Goal: Task Accomplishment & Management: Complete application form

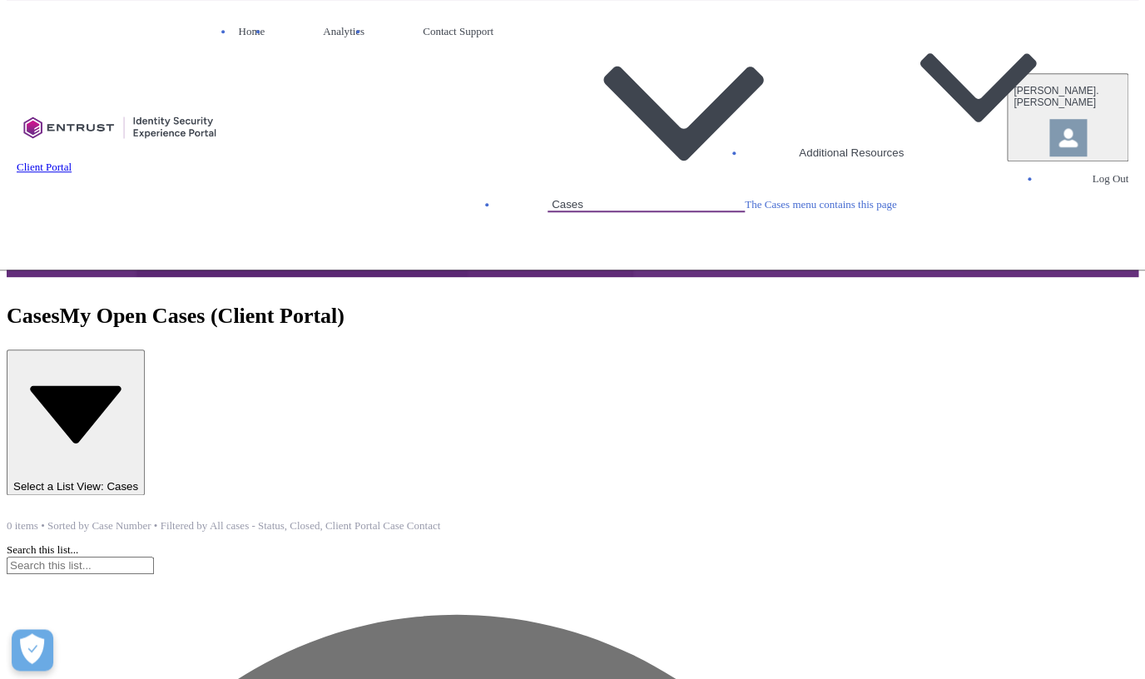
scroll to position [101, 0]
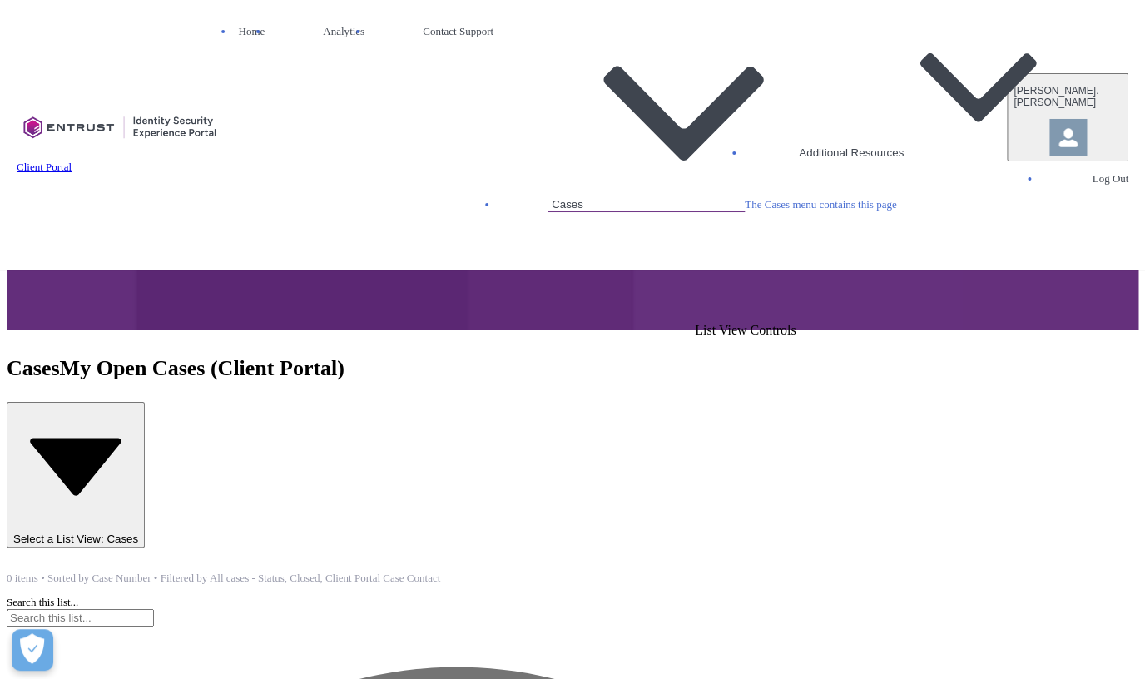
scroll to position [0, 0]
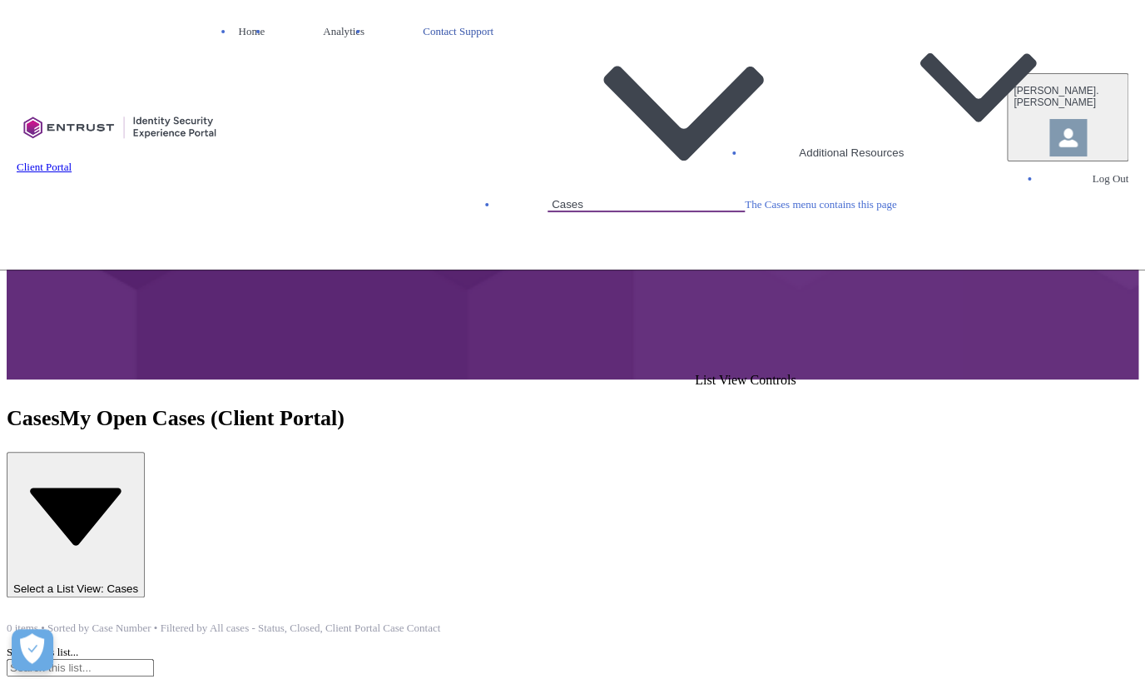
click at [497, 39] on link "Contact Support" at bounding box center [457, 31] width 79 height 25
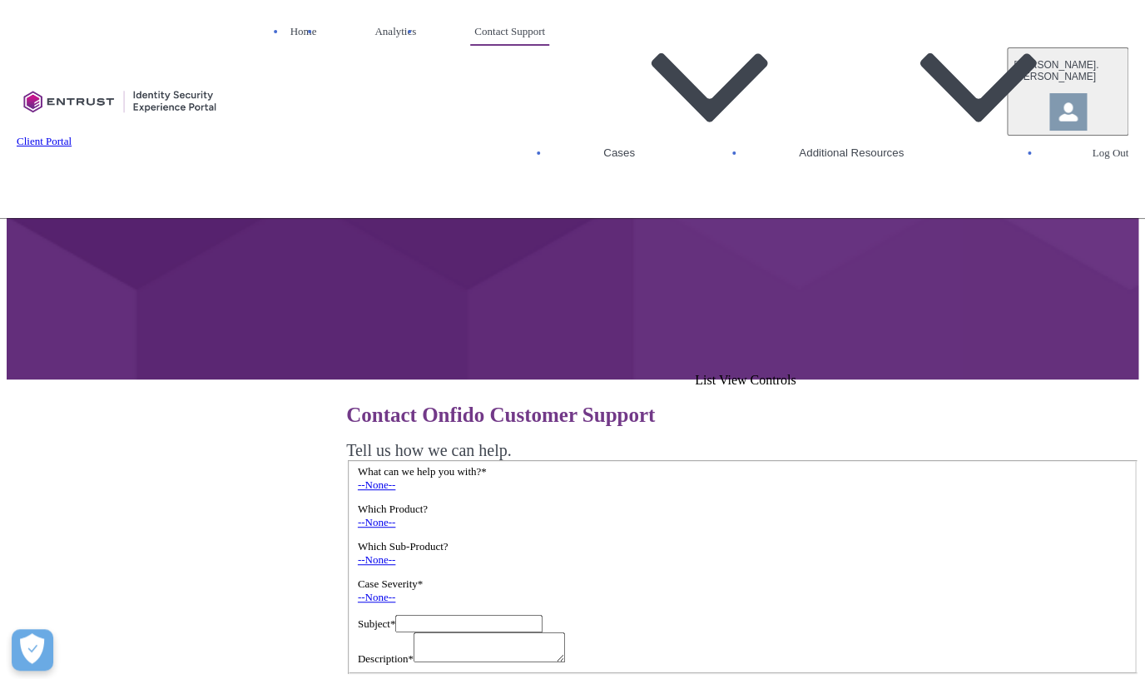
click at [395, 478] on link "--None--" at bounding box center [376, 484] width 37 height 12
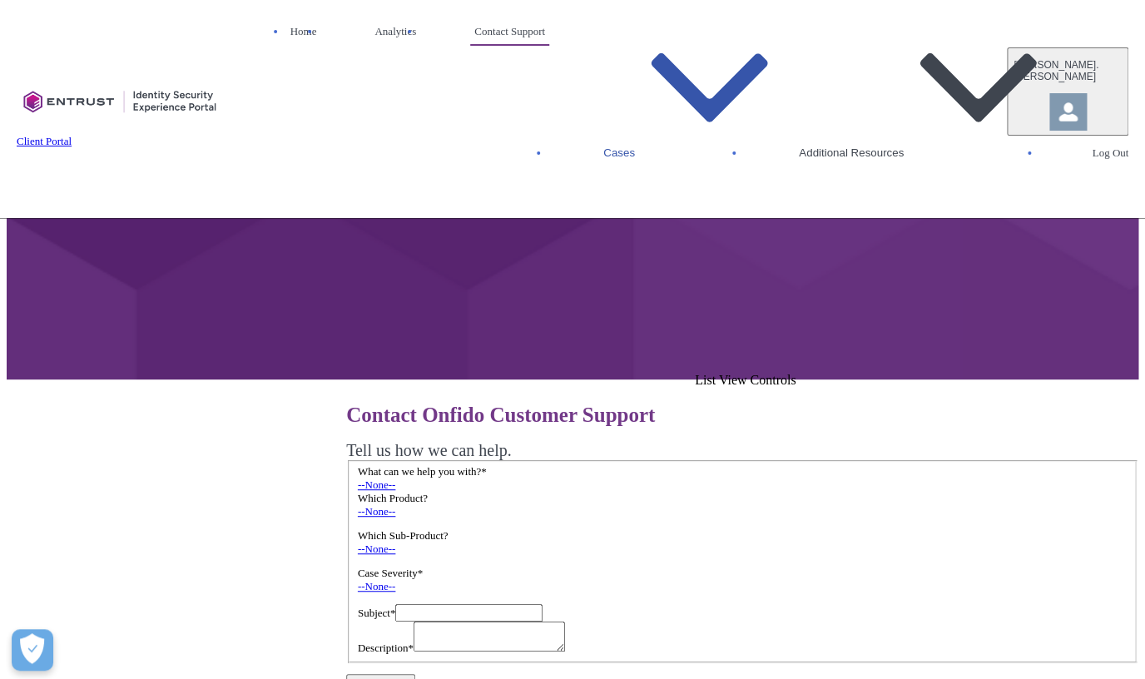
click at [745, 45] on button "Cases" at bounding box center [672, 89] width 146 height 140
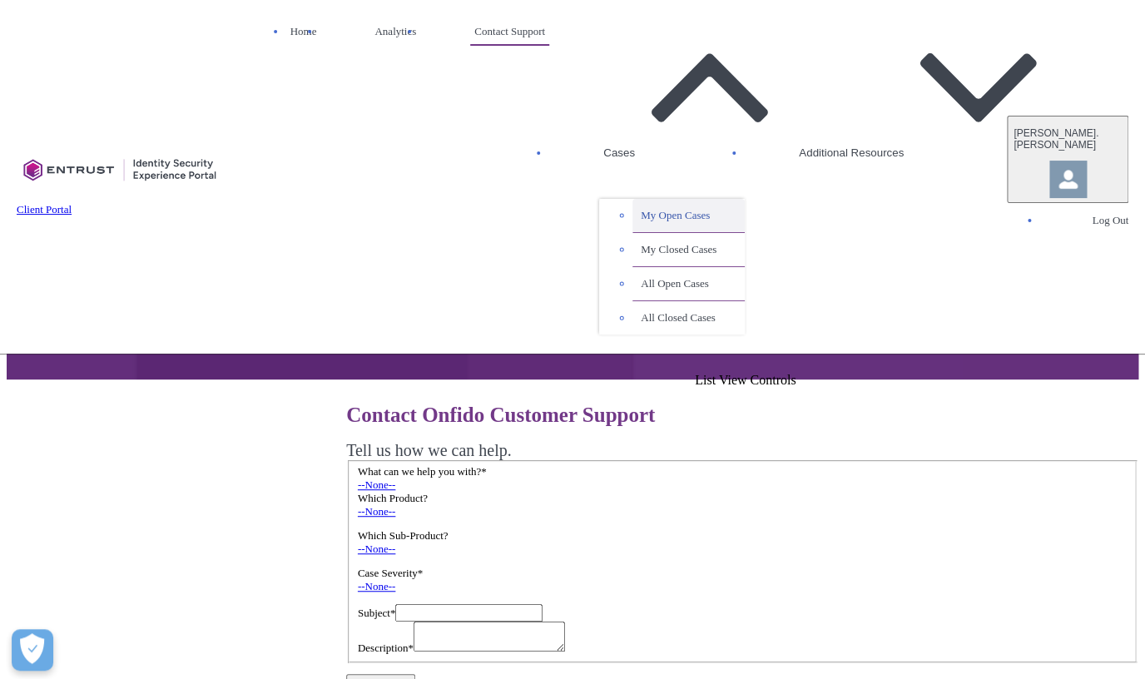
click at [745, 199] on link "My Open Cases" at bounding box center [688, 216] width 112 height 34
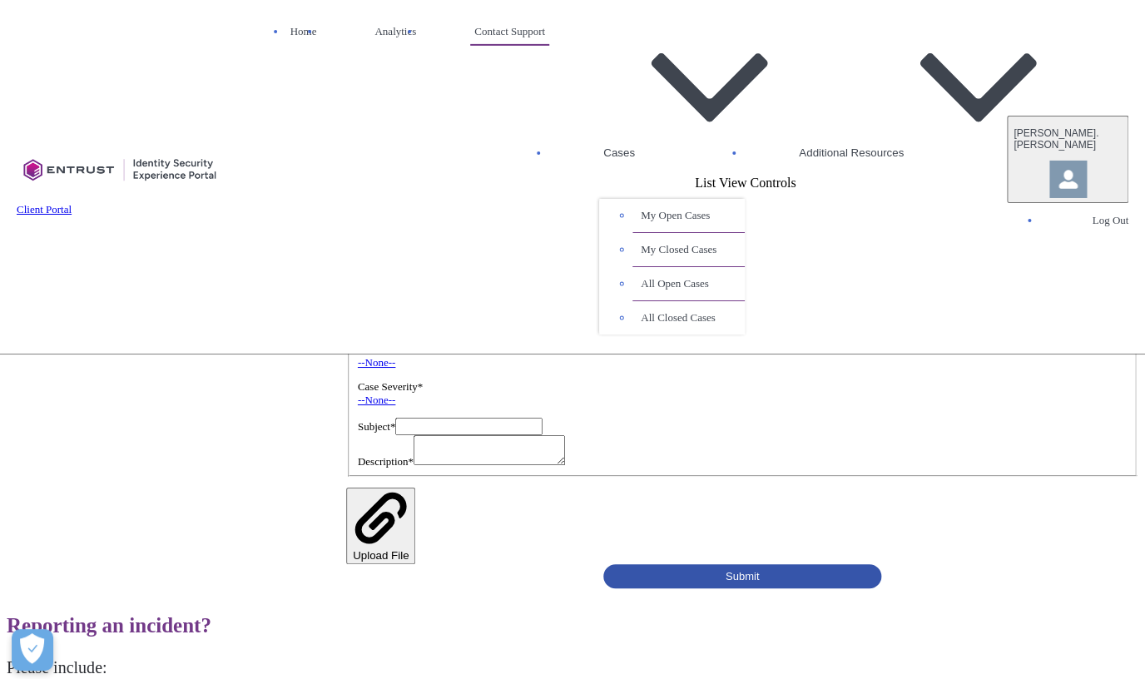
scroll to position [226, 0]
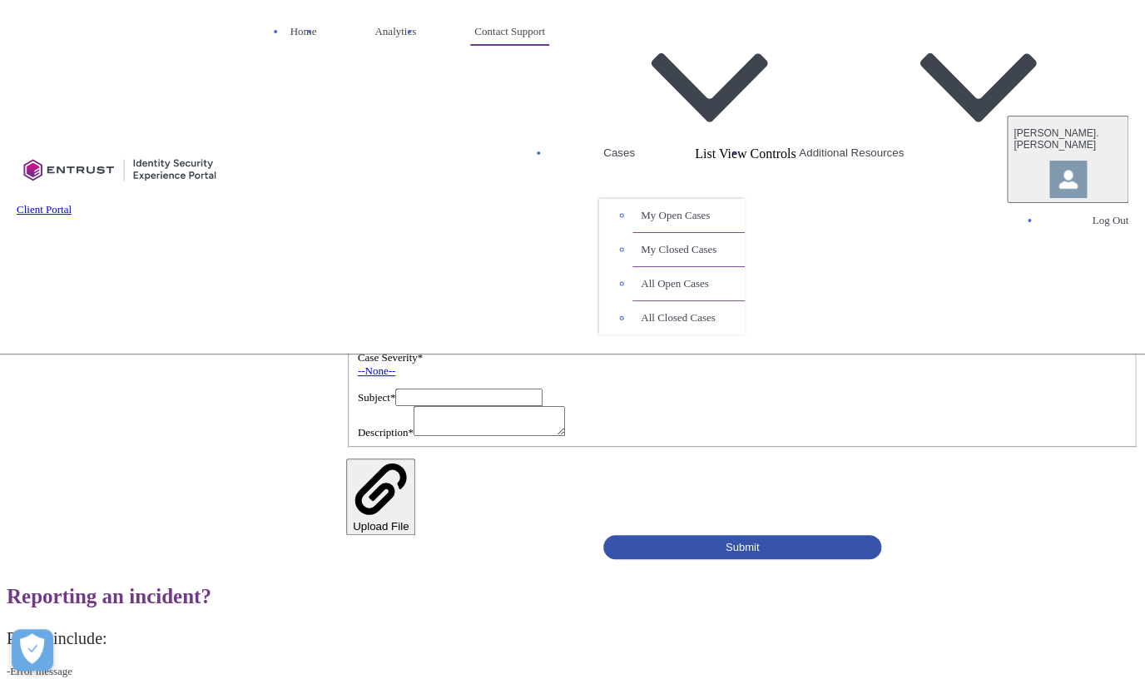
click at [395, 252] on link "--None--" at bounding box center [376, 258] width 37 height 12
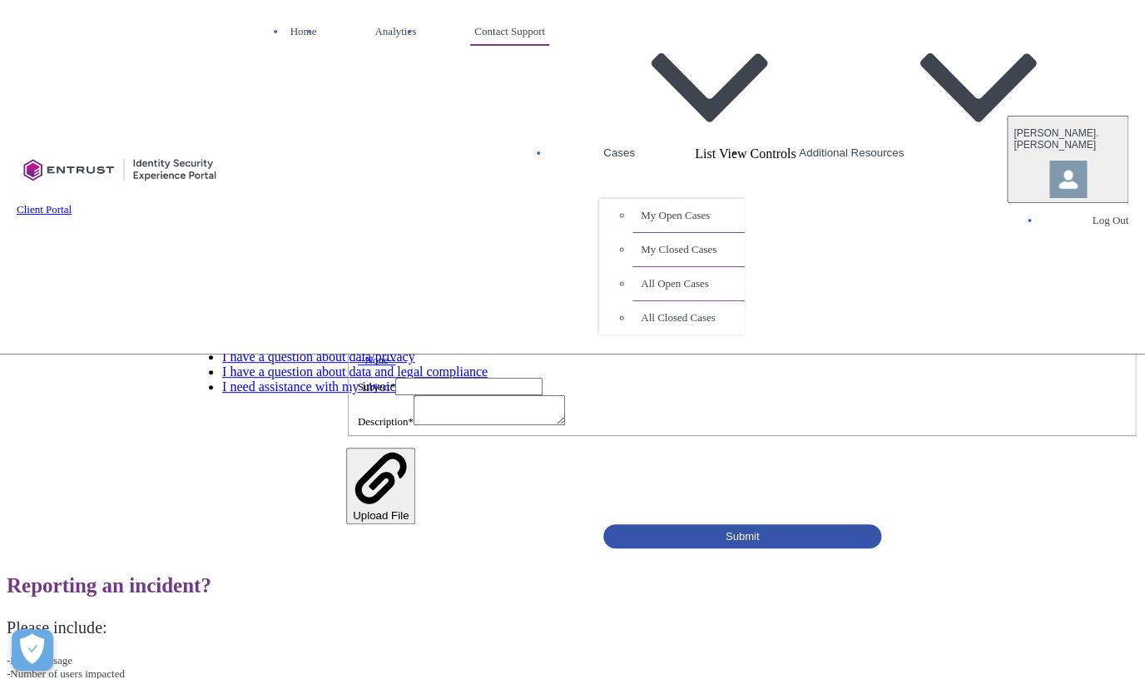
scroll to position [27, 0]
click at [82, 437] on div "Contact Onfido Customer Support Tell us how we can help. What can we help you w…" at bounding box center [572, 362] width 1131 height 371
click at [358, 292] on div "--None--" at bounding box center [742, 285] width 769 height 13
click at [378, 292] on div "--None--" at bounding box center [742, 285] width 769 height 13
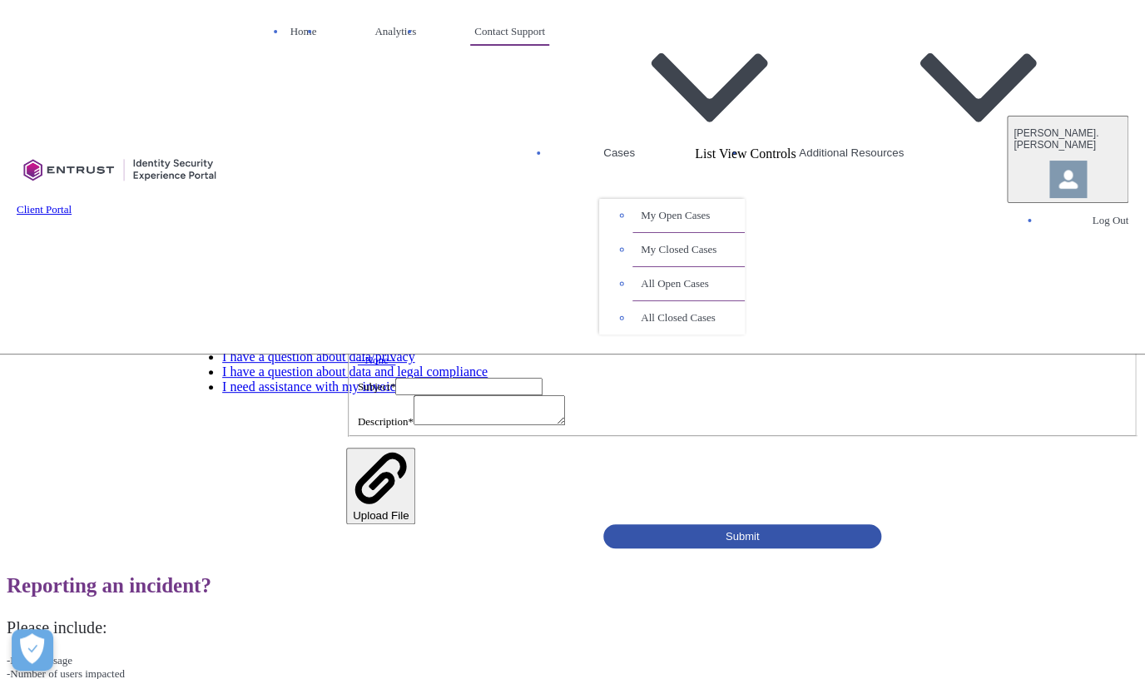
click at [544, 292] on div "--None--" at bounding box center [742, 285] width 769 height 13
click at [531, 292] on div "--None--" at bounding box center [742, 285] width 769 height 13
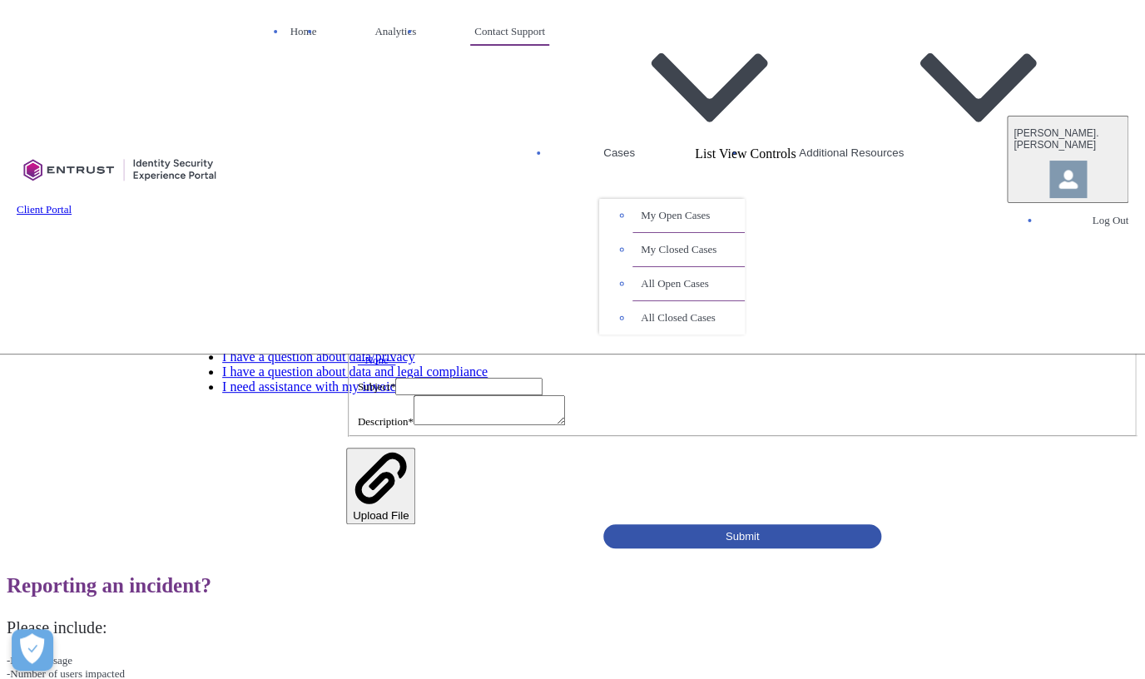
click at [395, 260] on link "--None--" at bounding box center [376, 258] width 37 height 12
click at [380, 304] on link "I am experiencing issues with the product" at bounding box center [333, 296] width 222 height 14
click at [395, 291] on link "--None--" at bounding box center [376, 285] width 37 height 12
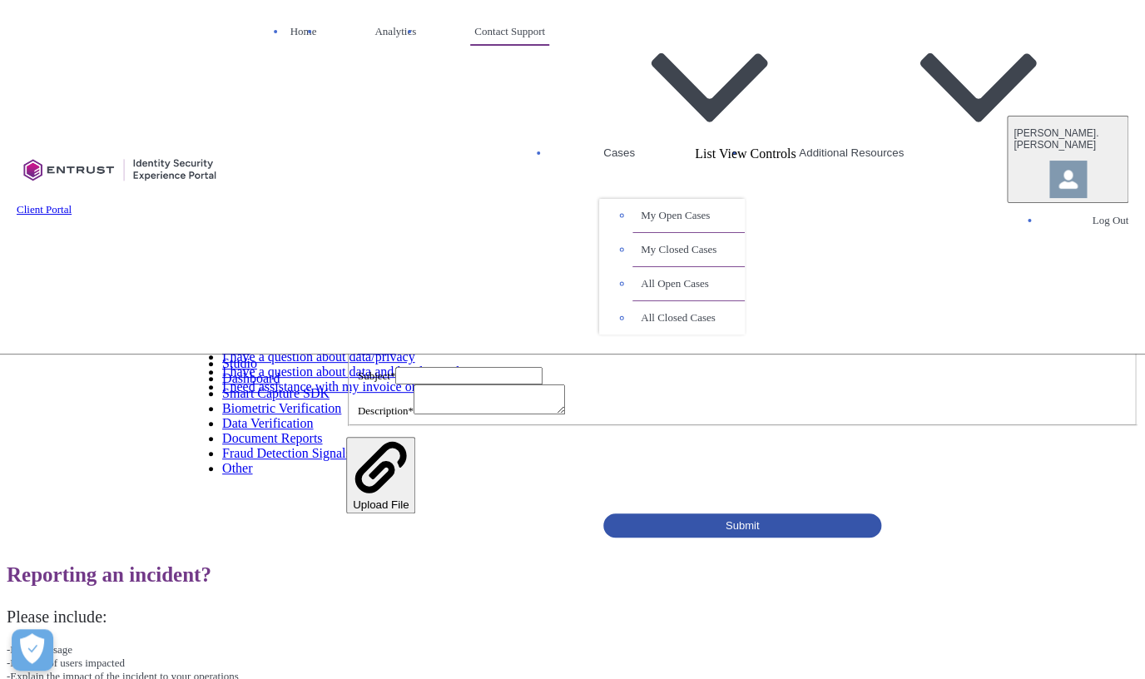
scroll to position [83, 0]
click at [125, 413] on div "Contact Onfido Customer Support Tell us how we can help. What can we help you w…" at bounding box center [572, 357] width 1131 height 360
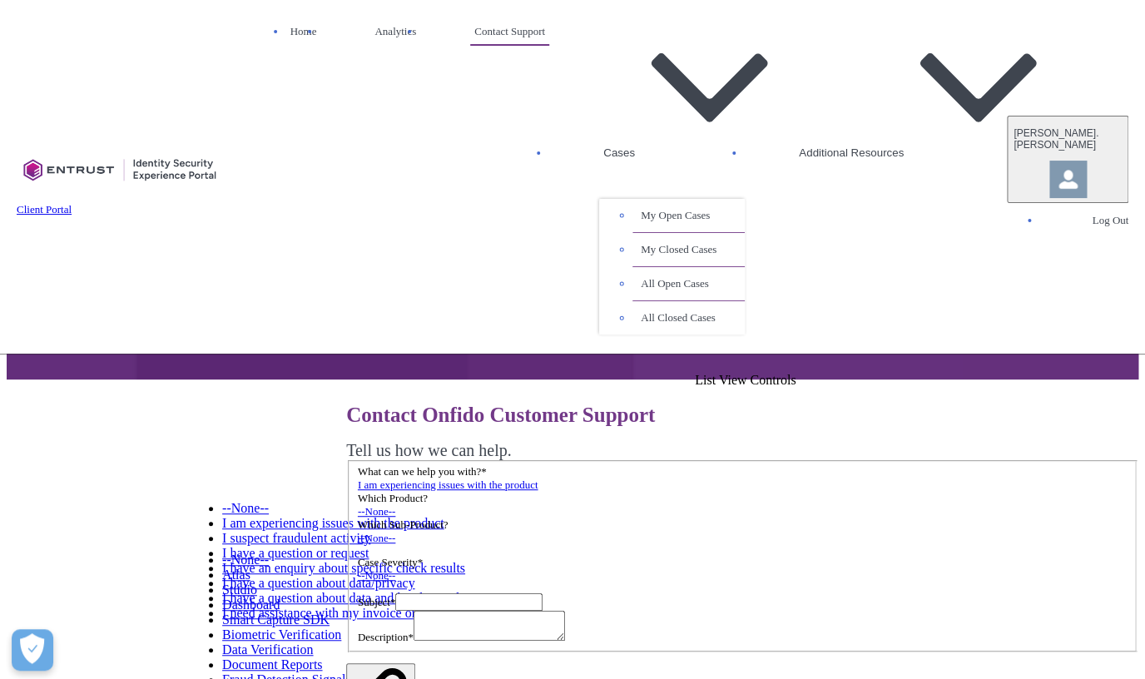
click at [789, 56] on div "Client Portal Home Analytics Contact Support Cases My Open Cases My Closed Case…" at bounding box center [572, 177] width 1111 height 354
click at [745, 45] on button "Cases" at bounding box center [672, 89] width 146 height 140
click at [745, 233] on link "My Closed Cases" at bounding box center [688, 250] width 112 height 34
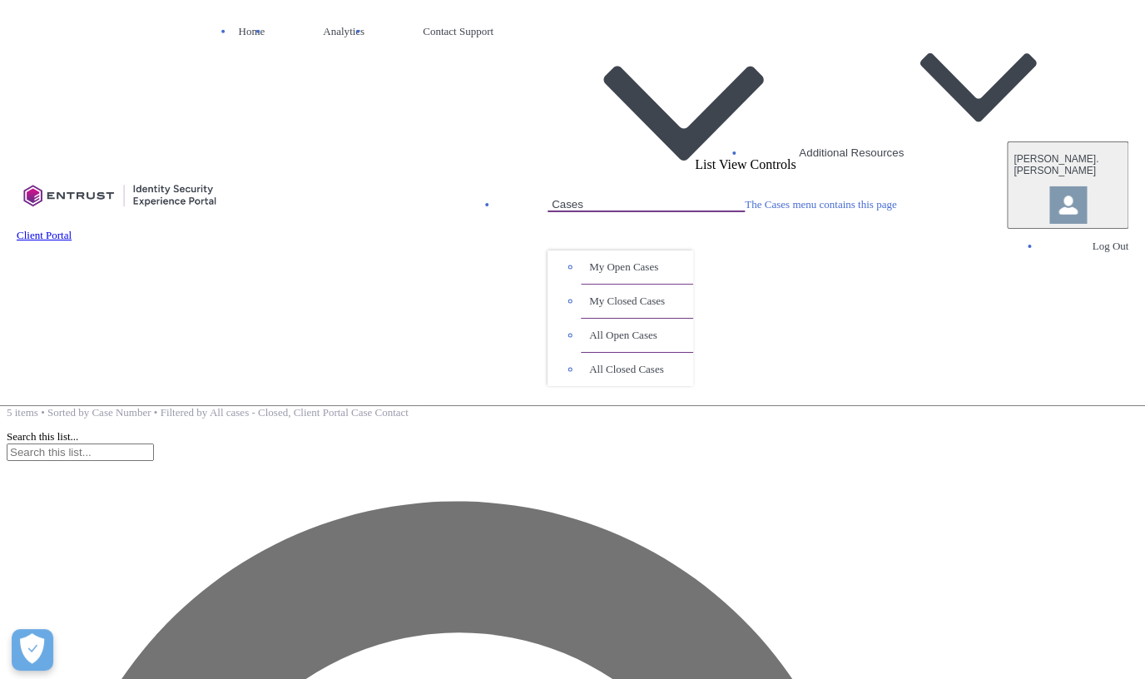
scroll to position [266, 0]
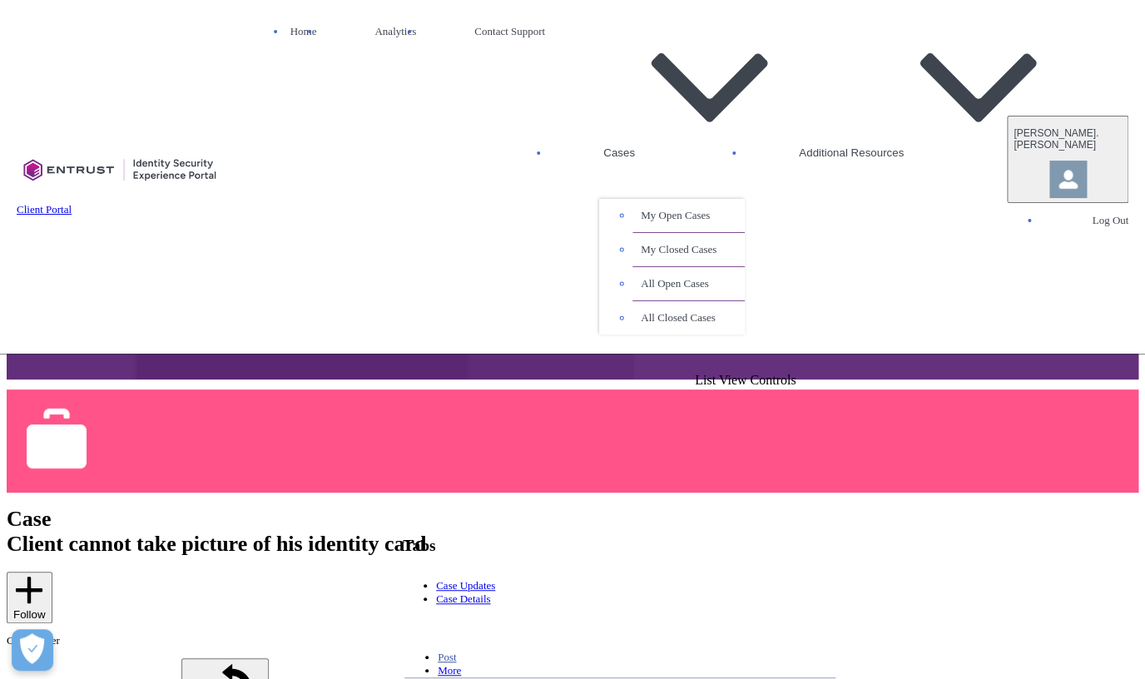
click at [818, 52] on nav "Home Analytics Contact Support Cases My Open Cases My Closed Cases All Open Cas…" at bounding box center [599, 176] width 682 height 315
click at [767, 53] on icon at bounding box center [709, 87] width 116 height 68
click at [745, 199] on link "My Open Cases" at bounding box center [688, 216] width 112 height 34
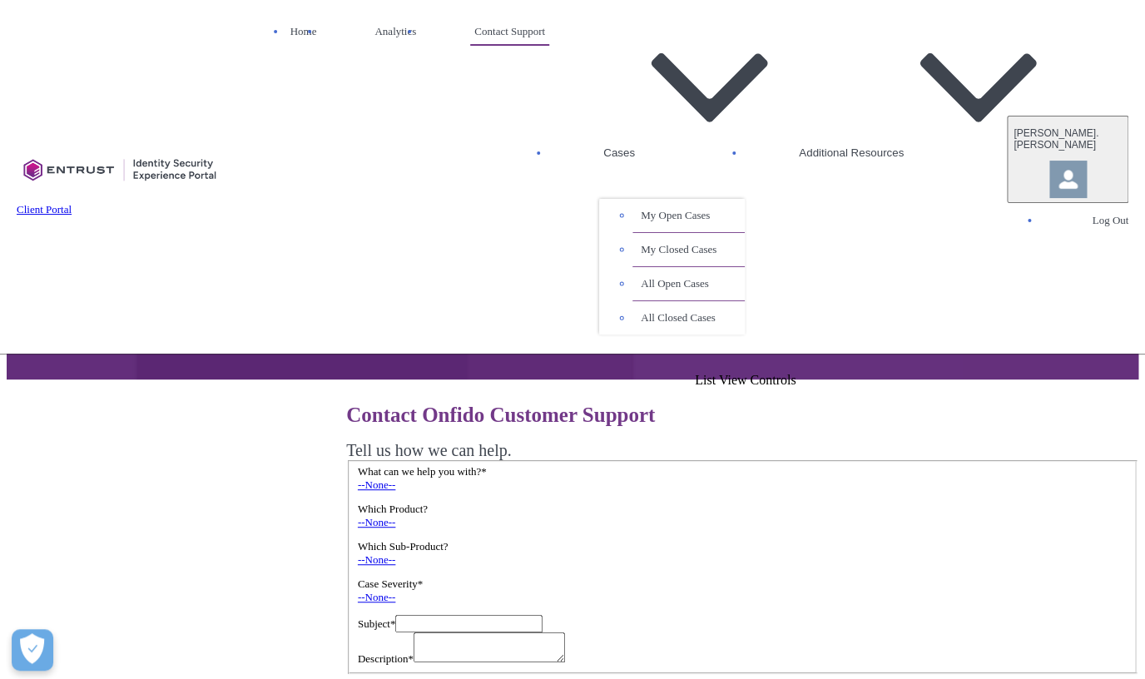
click at [395, 478] on link "--None--" at bounding box center [376, 484] width 37 height 12
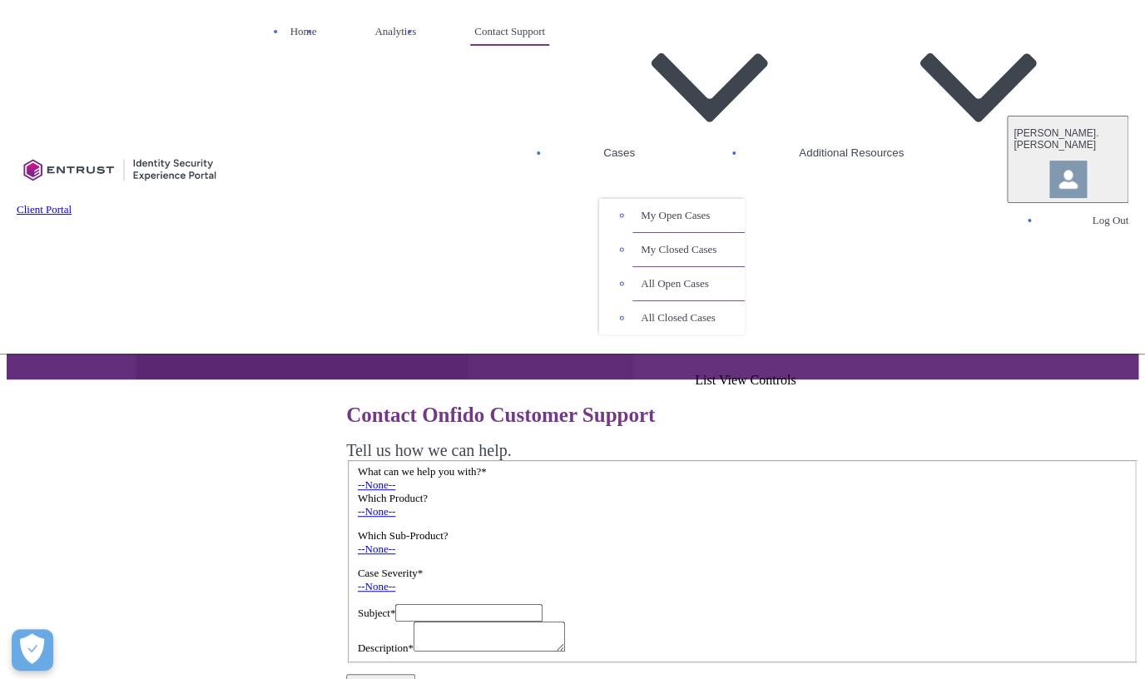
click at [402, 268] on link "I am experiencing issues with the product" at bounding box center [333, 261] width 222 height 14
click at [395, 517] on link "--None--" at bounding box center [376, 511] width 37 height 12
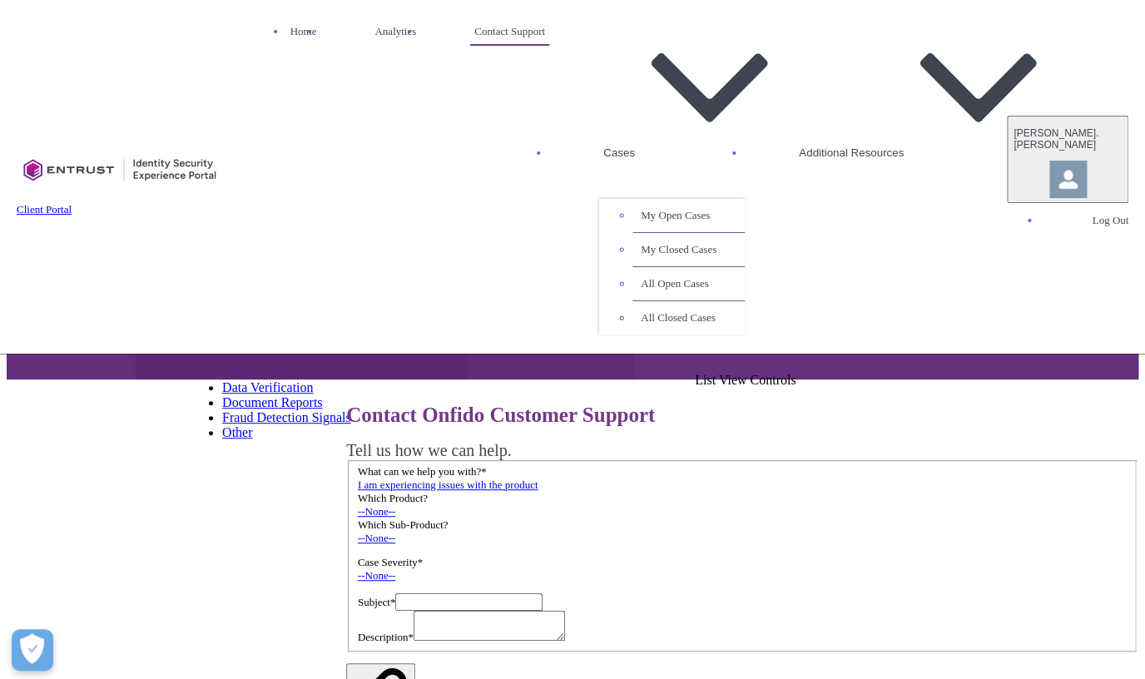
scroll to position [83, 0]
click at [341, 365] on link "Biometric Verification" at bounding box center [281, 372] width 119 height 14
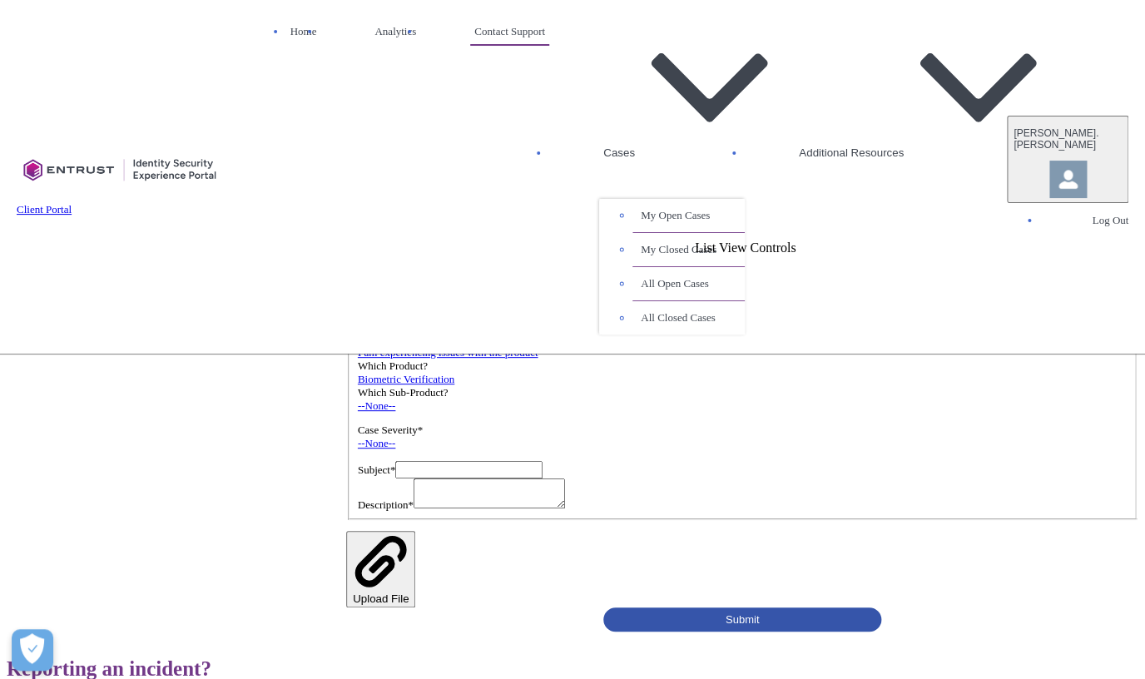
scroll to position [141, 0]
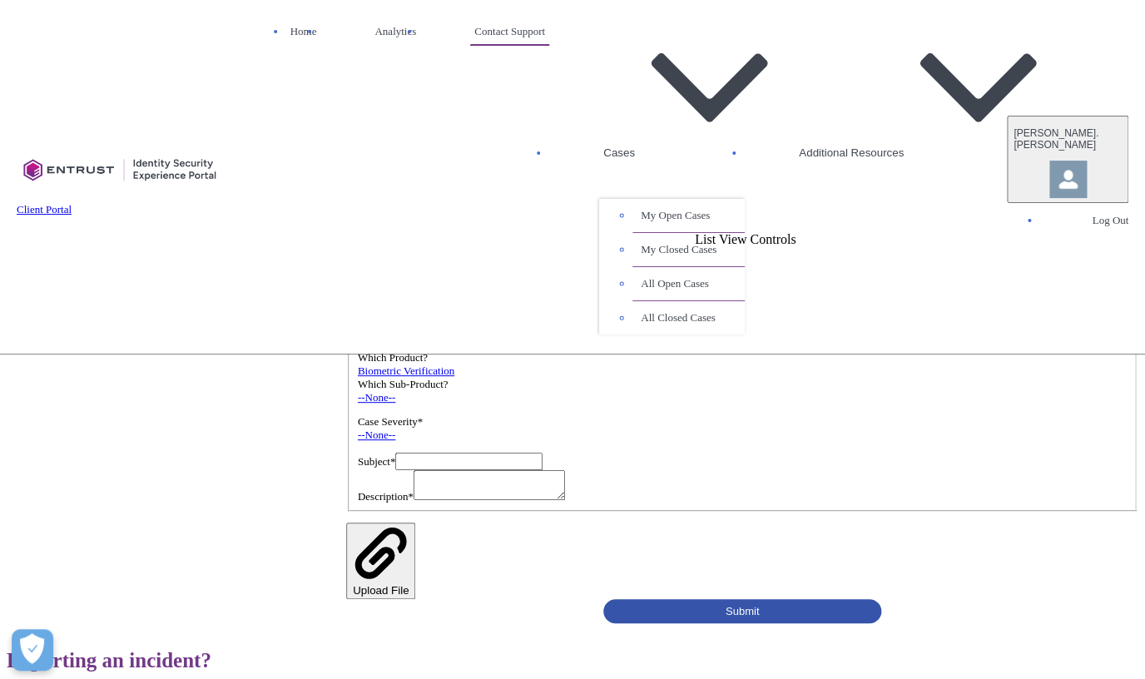
click at [366, 403] on link "--None--" at bounding box center [376, 397] width 37 height 12
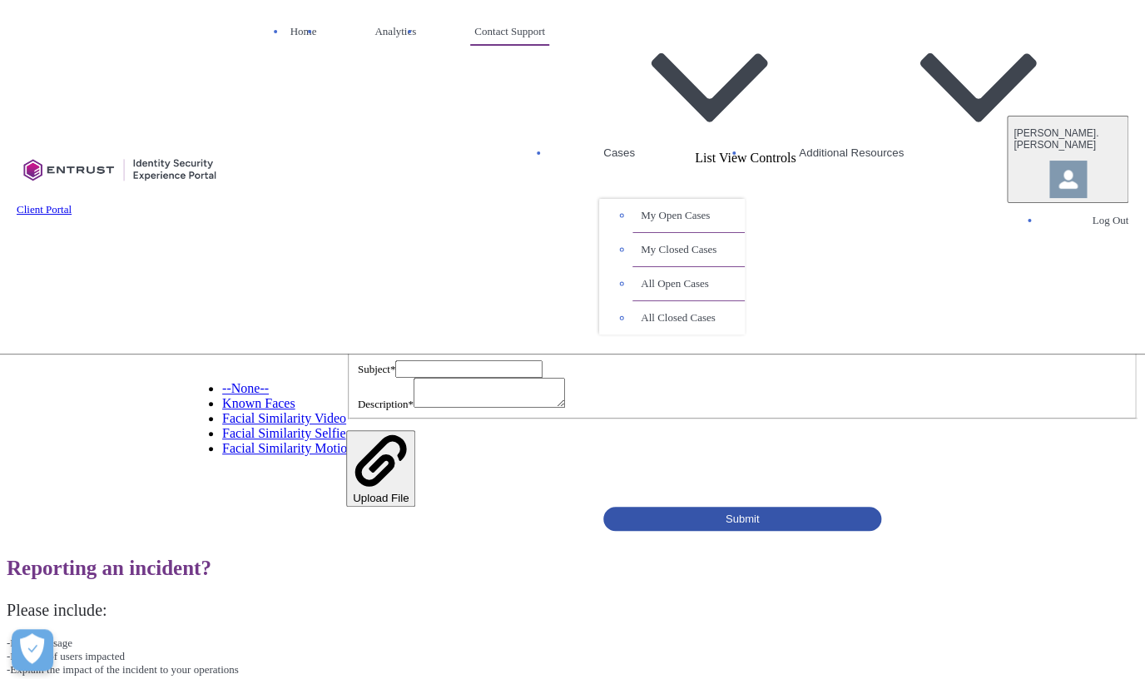
scroll to position [235, 0]
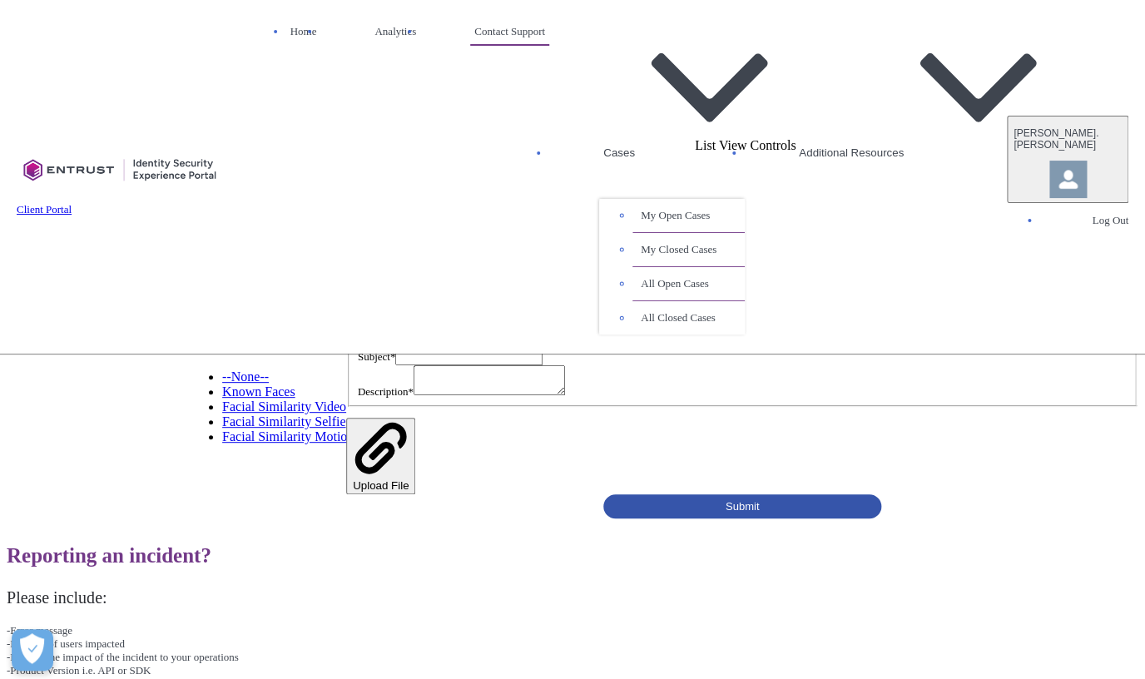
click at [103, 428] on div "Contact Onfido Customer Support Tell us how we can help. What can we help you w…" at bounding box center [572, 343] width 1131 height 349
click at [395, 365] on input "Subject *" at bounding box center [468, 356] width 147 height 17
click at [358, 336] on link "--None--" at bounding box center [376, 330] width 37 height 12
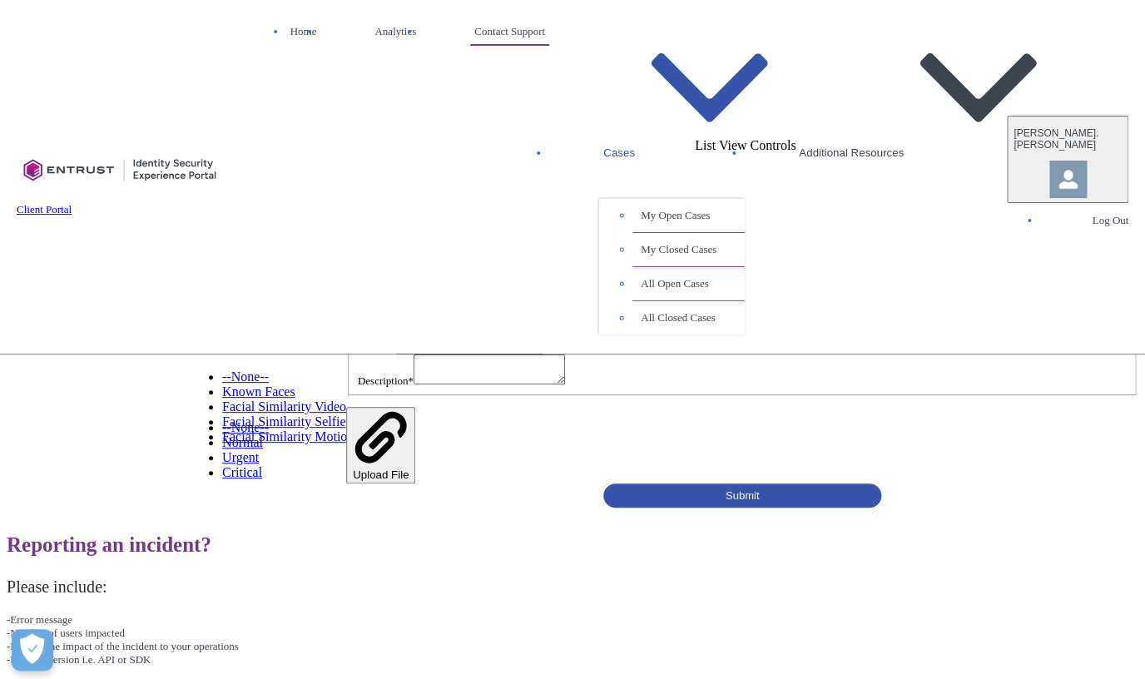
click at [745, 45] on button "Cases" at bounding box center [672, 89] width 146 height 140
click at [745, 267] on link "All Open Cases" at bounding box center [688, 284] width 112 height 34
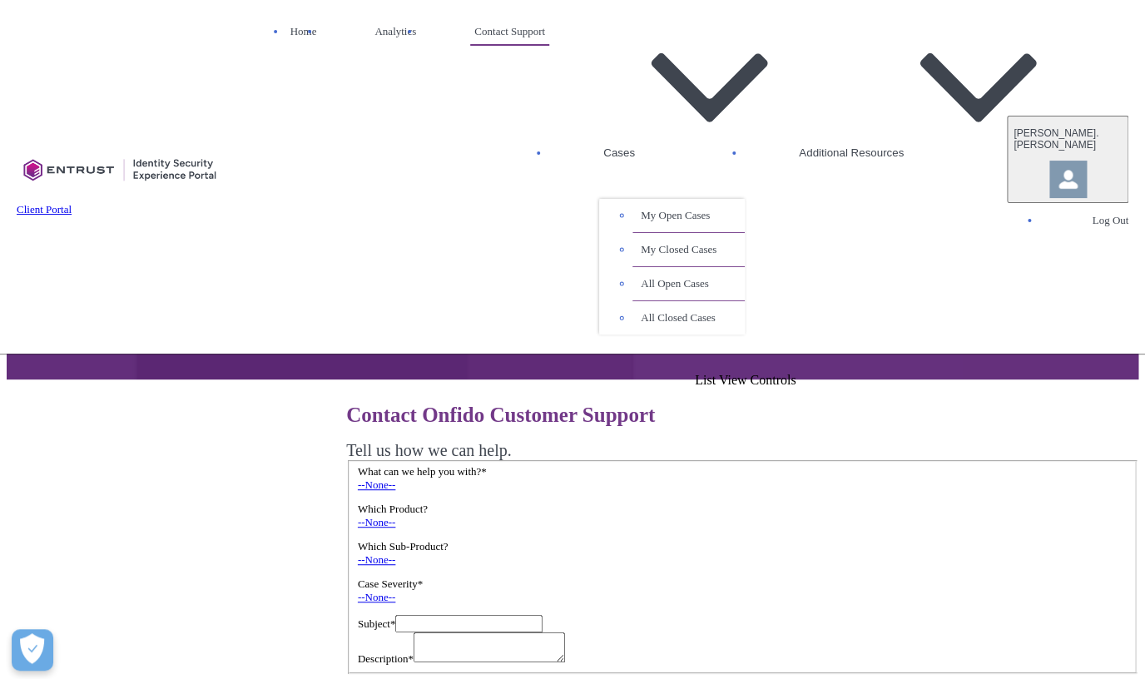
click at [395, 486] on link "--None--" at bounding box center [376, 484] width 37 height 12
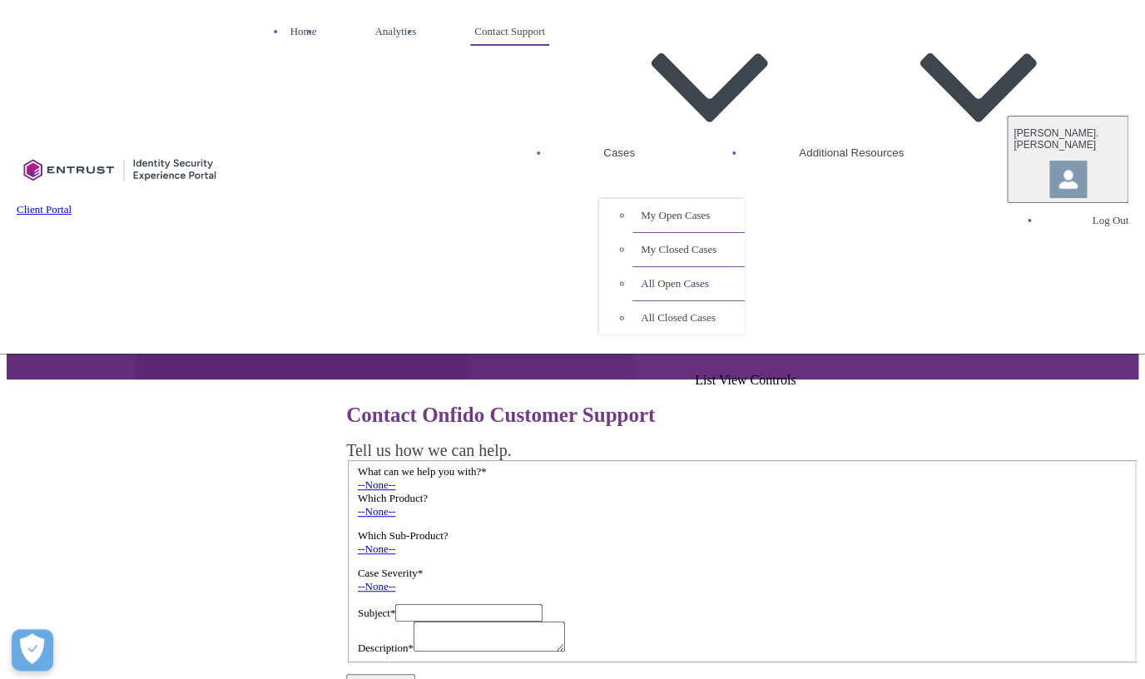
click at [371, 268] on link "I am experiencing issues with the product" at bounding box center [333, 261] width 222 height 14
click at [375, 517] on link "--None--" at bounding box center [376, 511] width 37 height 12
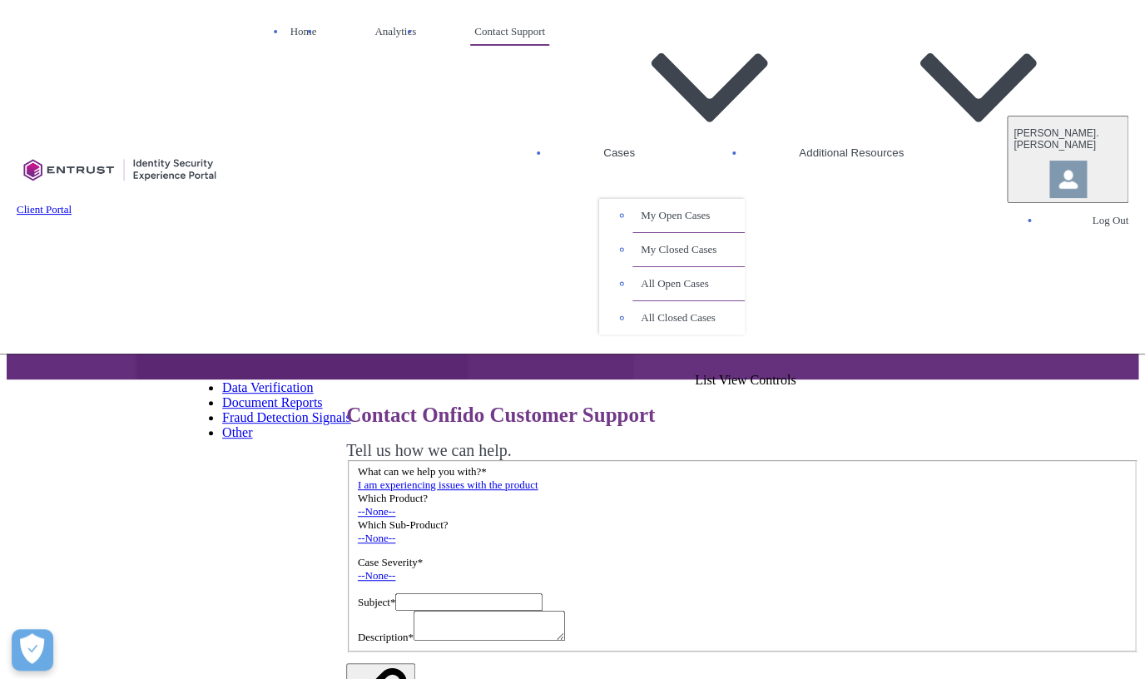
click at [341, 379] on link "Biometric Verification" at bounding box center [281, 372] width 119 height 14
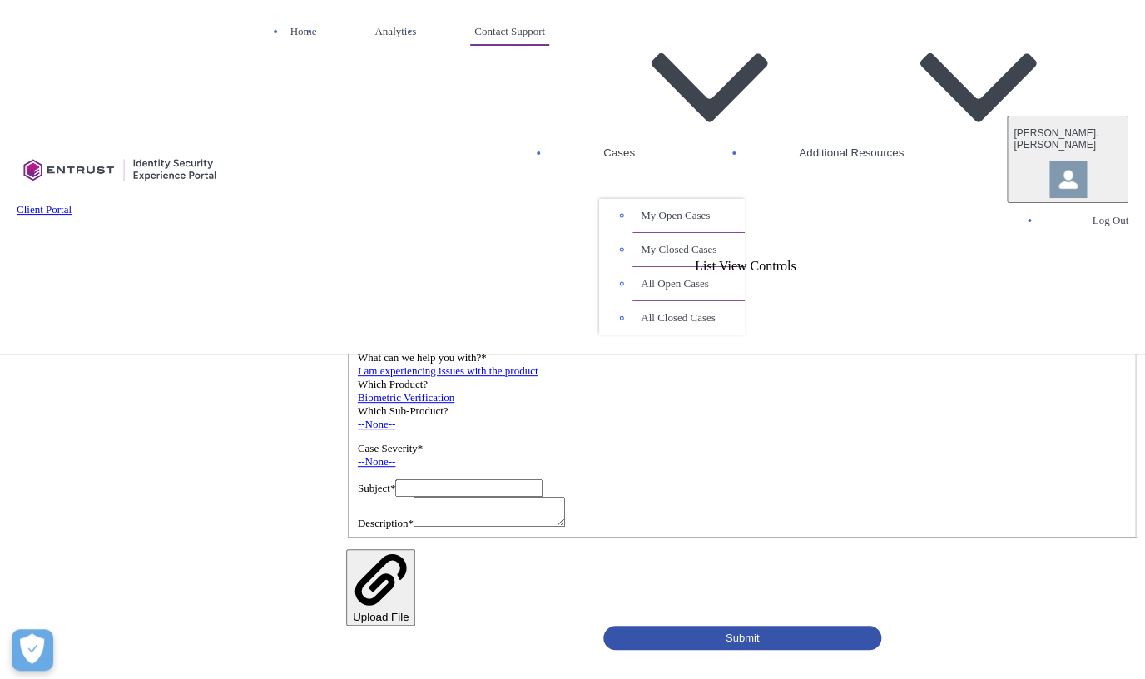
scroll to position [183, 0]
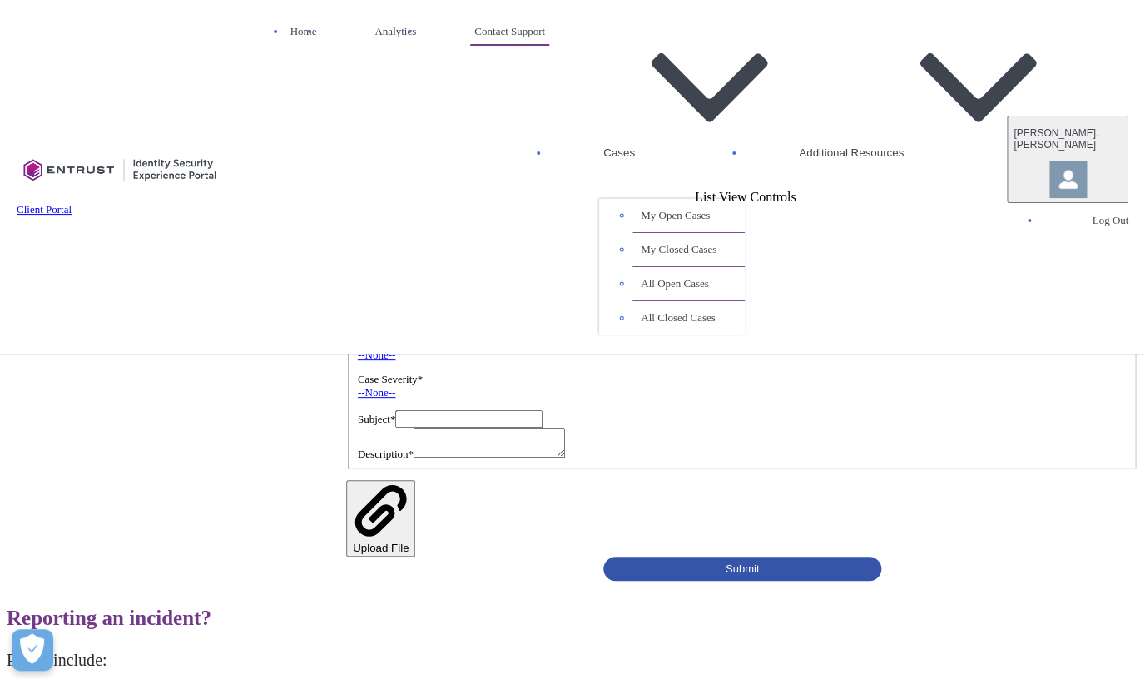
click at [358, 361] on link "--None--" at bounding box center [376, 355] width 37 height 12
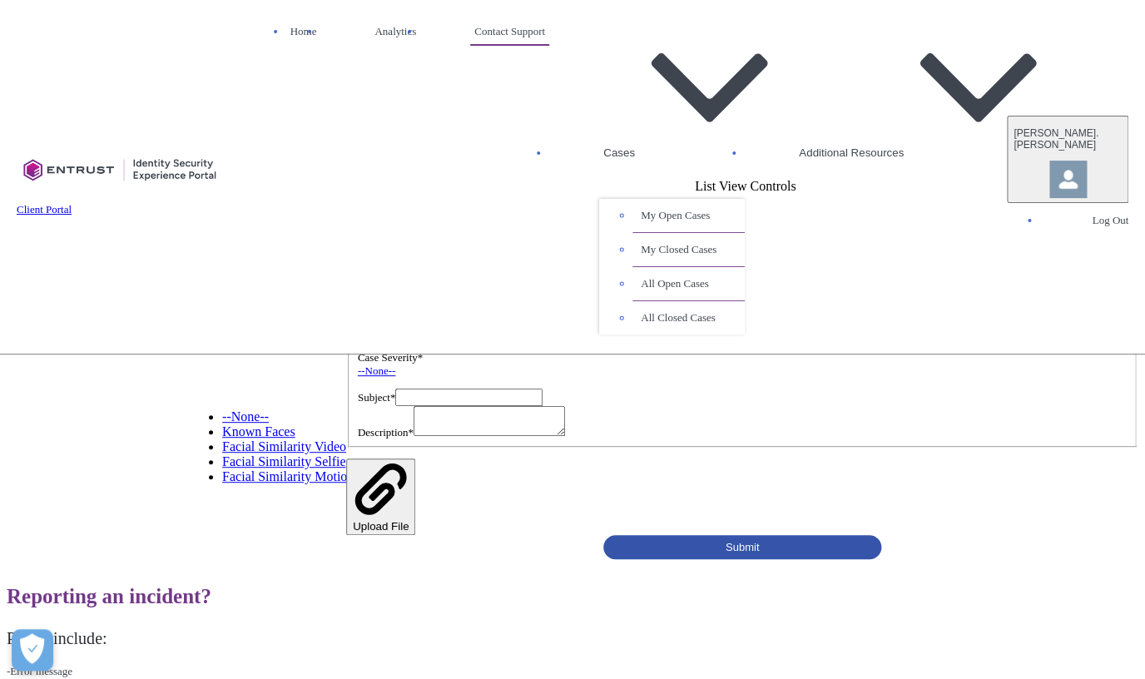
scroll to position [193, 0]
click at [146, 473] on div "Contact Onfido Customer Support Tell us how we can help. What can we help you w…" at bounding box center [572, 384] width 1131 height 349
click at [358, 378] on link "--None--" at bounding box center [376, 371] width 37 height 12
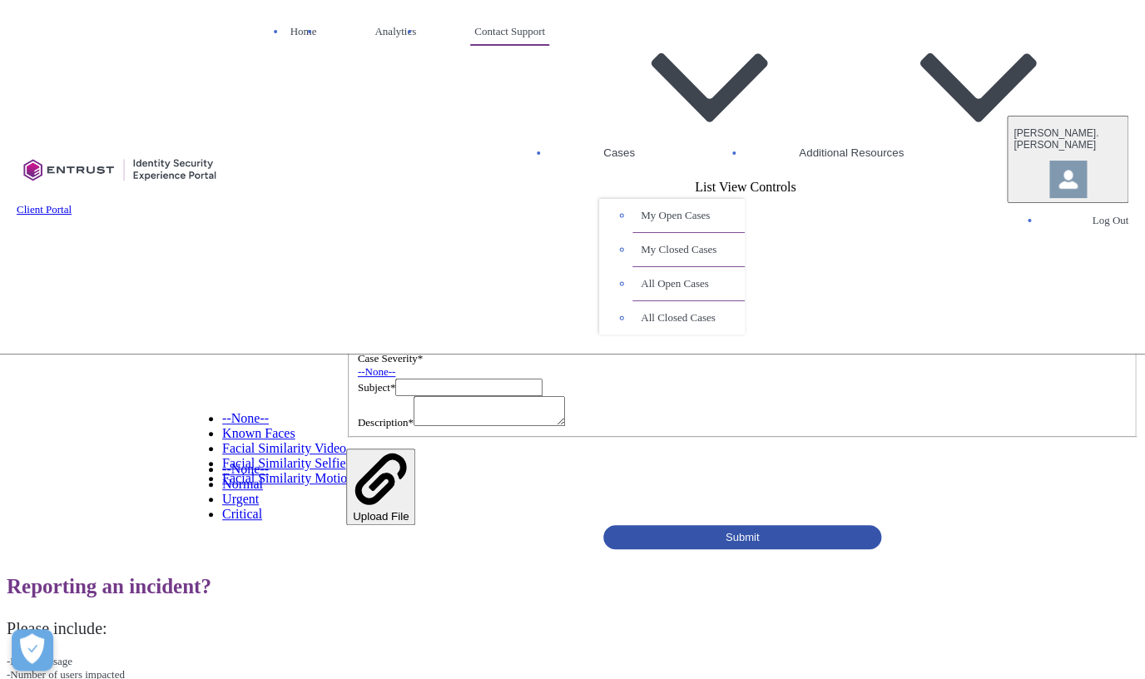
click at [99, 473] on div "Contact Onfido Customer Support Tell us how we can help. What can we help you w…" at bounding box center [572, 379] width 1131 height 339
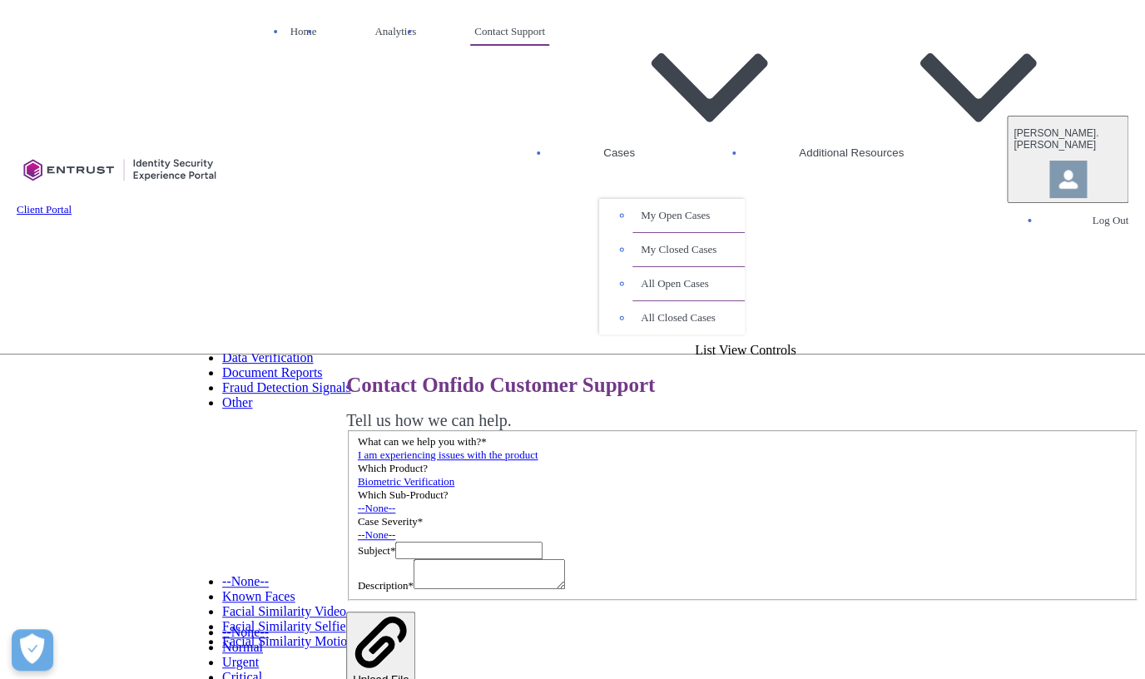
scroll to position [0, 0]
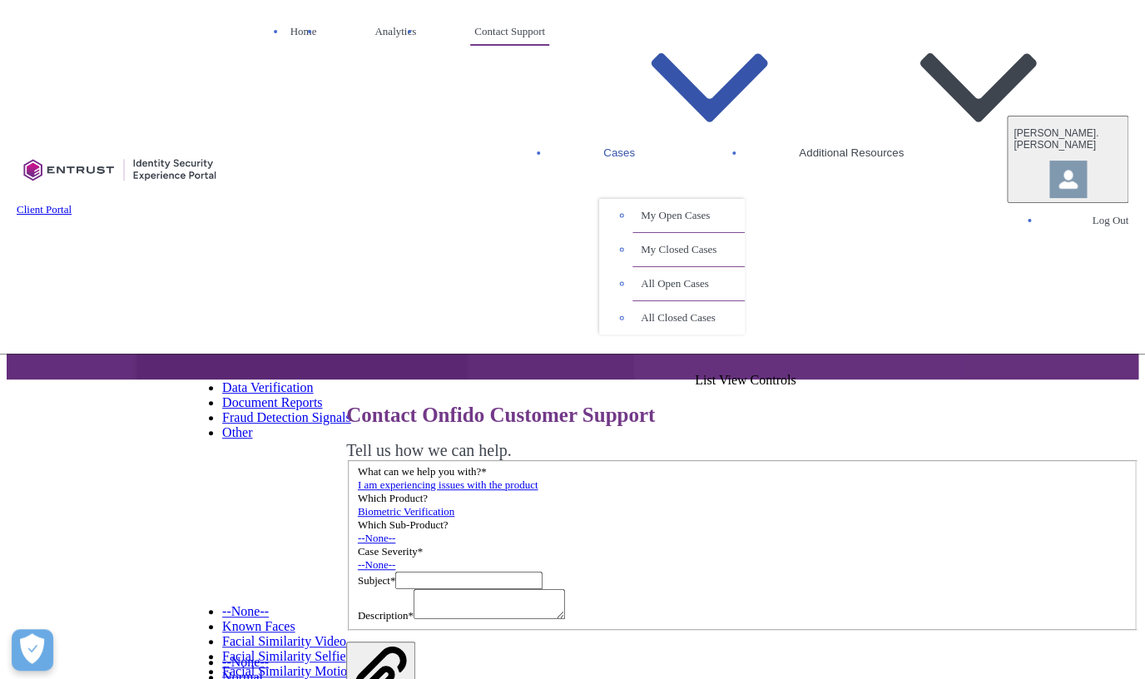
click at [745, 47] on button "Cases" at bounding box center [672, 89] width 146 height 140
click at [321, 40] on link "Home" at bounding box center [303, 31] width 35 height 25
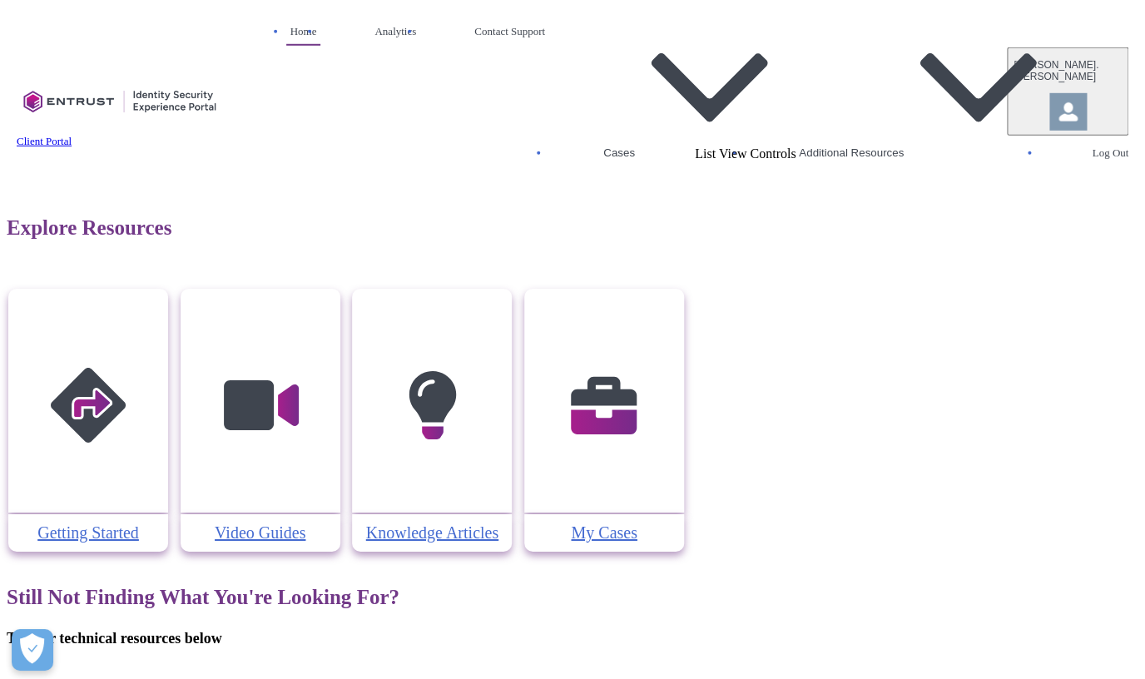
scroll to position [230, 0]
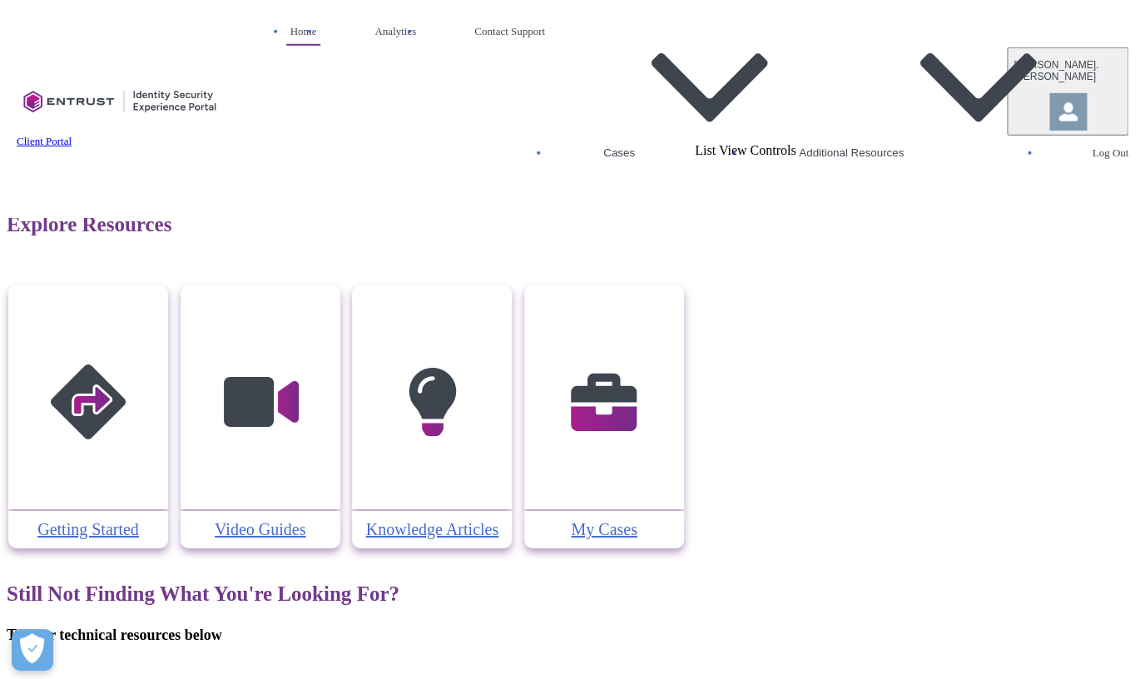
click at [683, 388] on img at bounding box center [604, 402] width 158 height 179
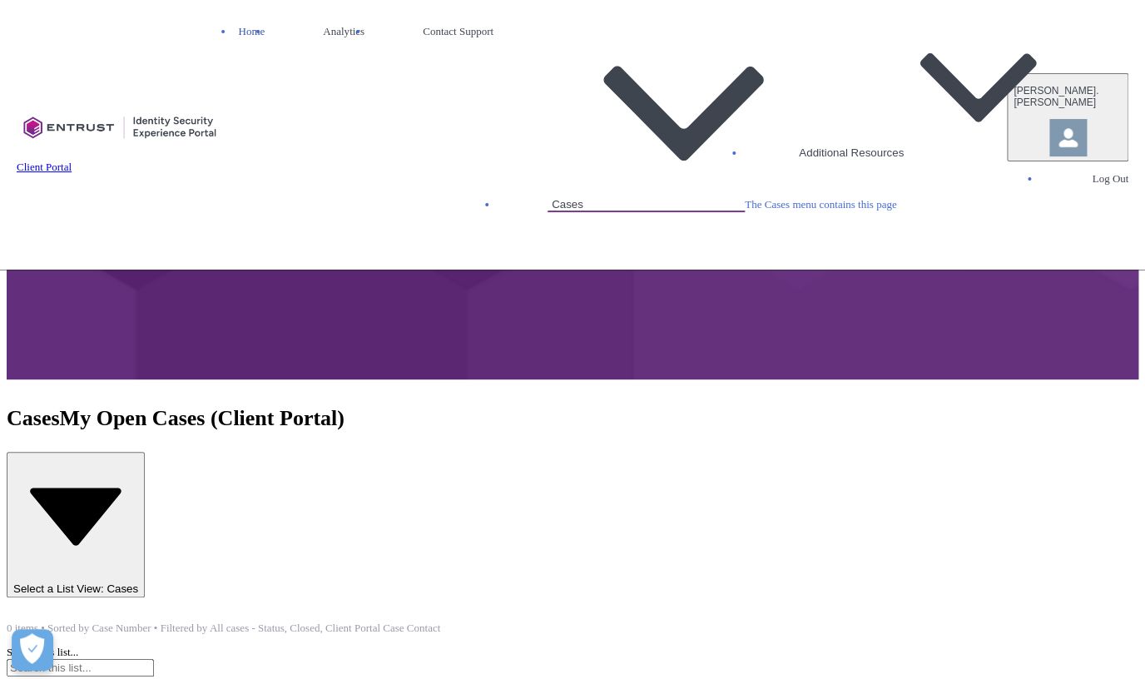
click at [269, 42] on link "Home" at bounding box center [251, 31] width 35 height 25
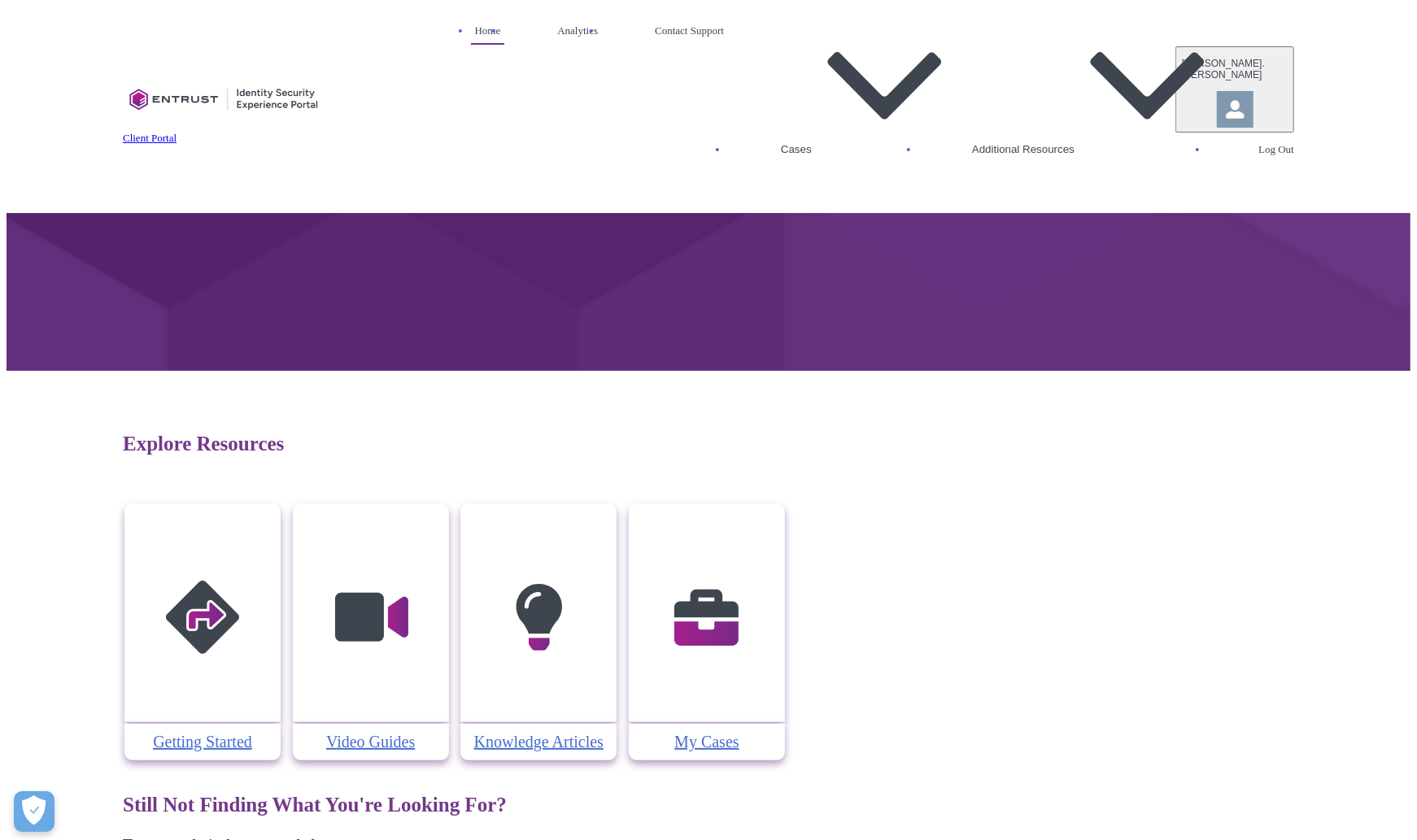
click at [784, 663] on img at bounding box center [707, 617] width 155 height 175
